Goal: Find specific page/section: Find specific page/section

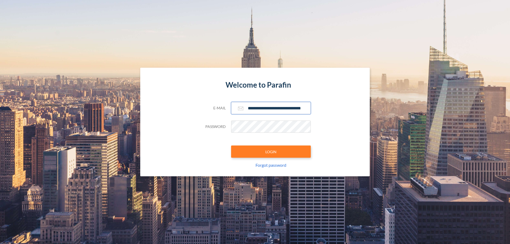
type input "**********"
click at [271, 152] on button "LOGIN" at bounding box center [271, 151] width 80 height 12
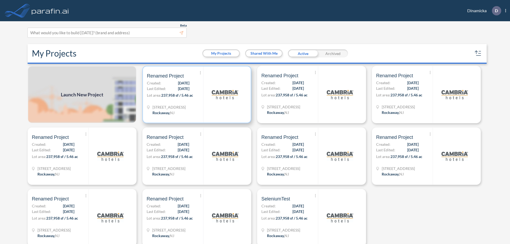
scroll to position [1, 0]
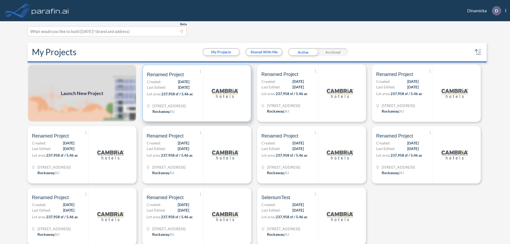
click at [196, 93] on p "Lot area: 237,958 sf / 5.46 ac" at bounding box center [175, 95] width 56 height 8
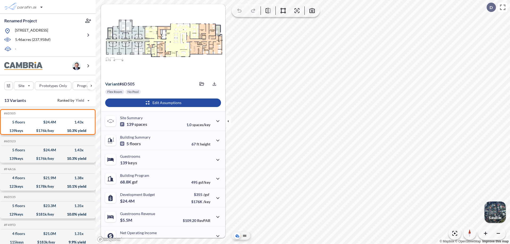
scroll to position [27, 0]
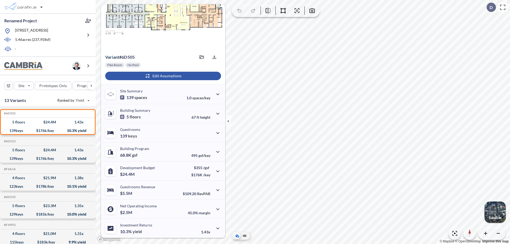
click at [162, 76] on div "button" at bounding box center [163, 76] width 116 height 8
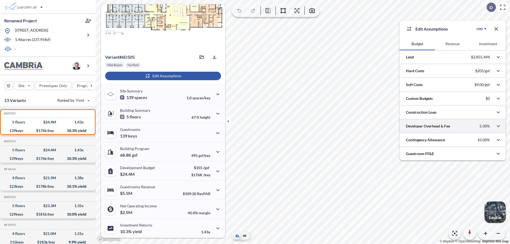
click at [452, 126] on div at bounding box center [452, 126] width 106 height 14
